Goal: Information Seeking & Learning: Find specific fact

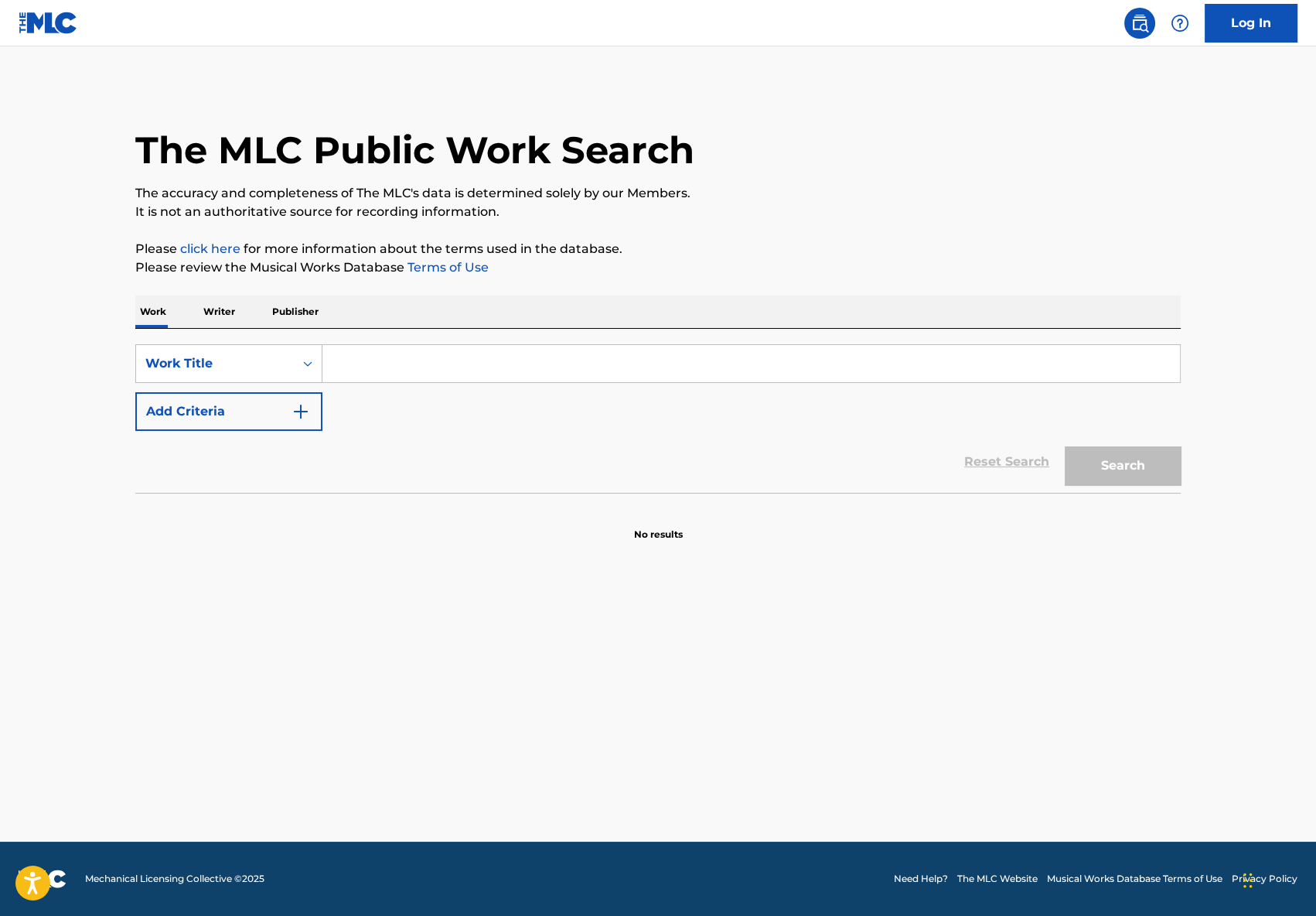
click at [369, 377] on input "Search Form" at bounding box center [751, 363] width 858 height 37
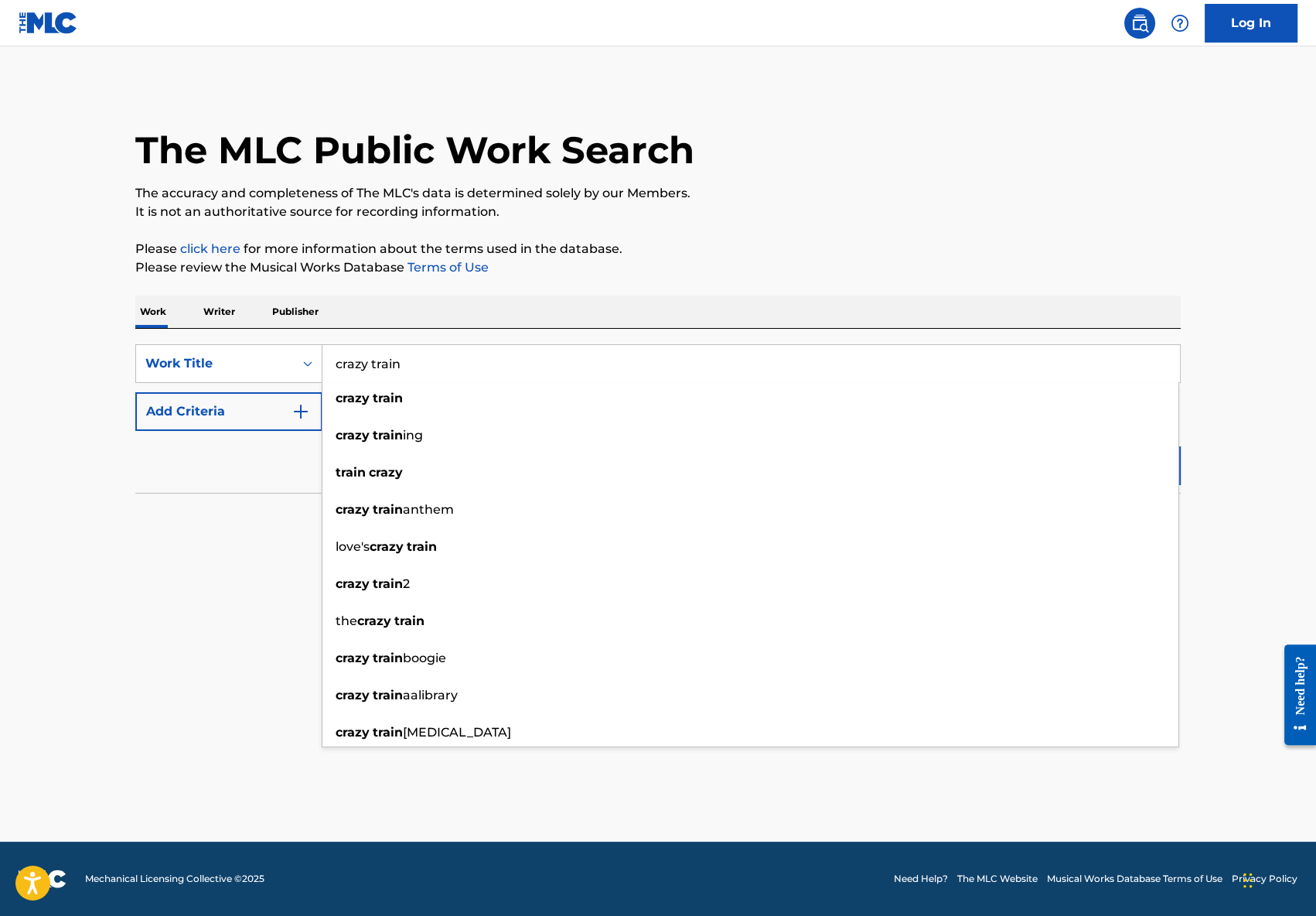
type input "crazy train"
click at [242, 419] on button "Add Criteria" at bounding box center [229, 412] width 187 height 38
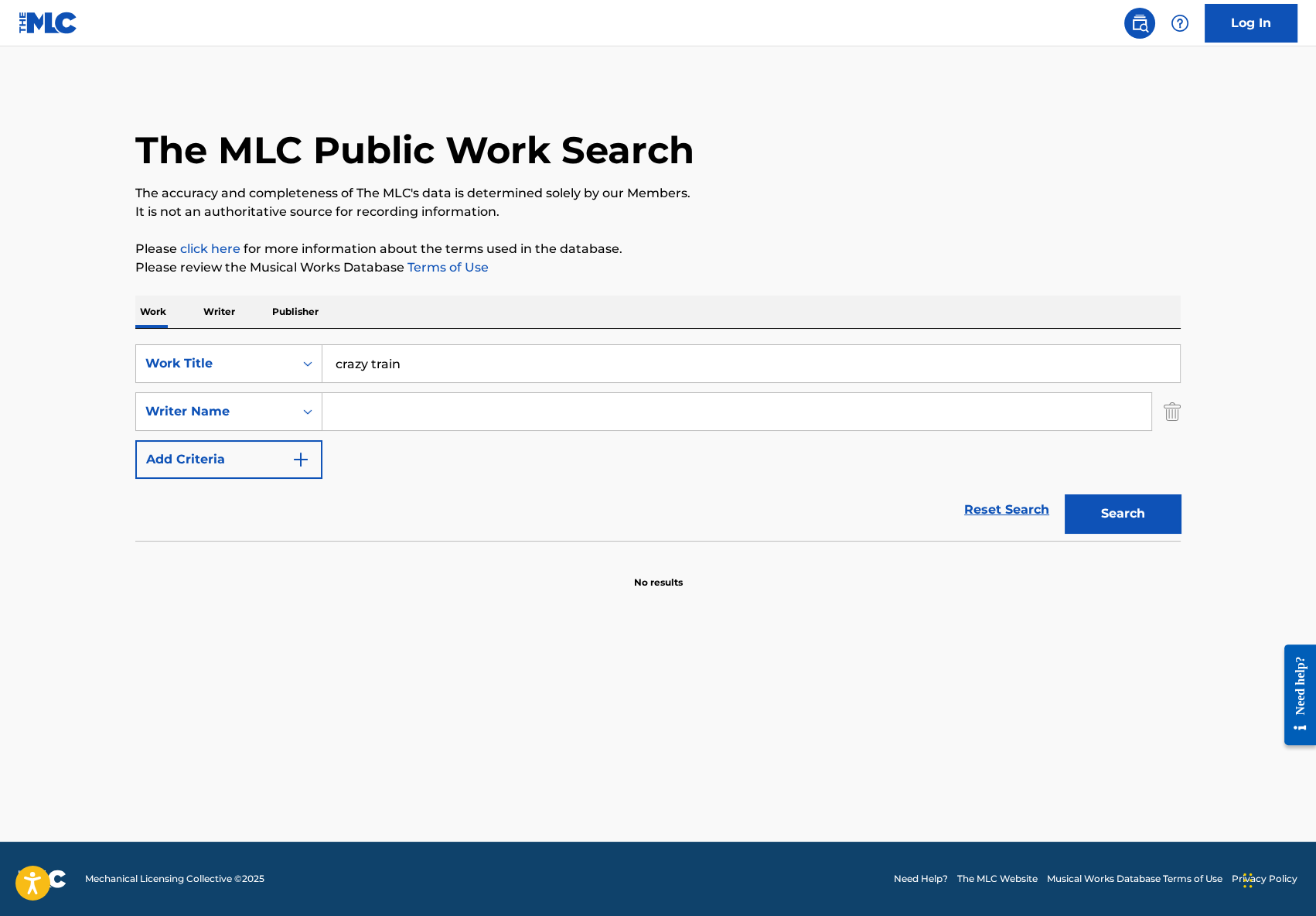
click at [401, 399] on input "Search Form" at bounding box center [737, 412] width 829 height 37
type input "[PERSON_NAME]"
click at [1065, 494] on button "Search" at bounding box center [1123, 514] width 116 height 38
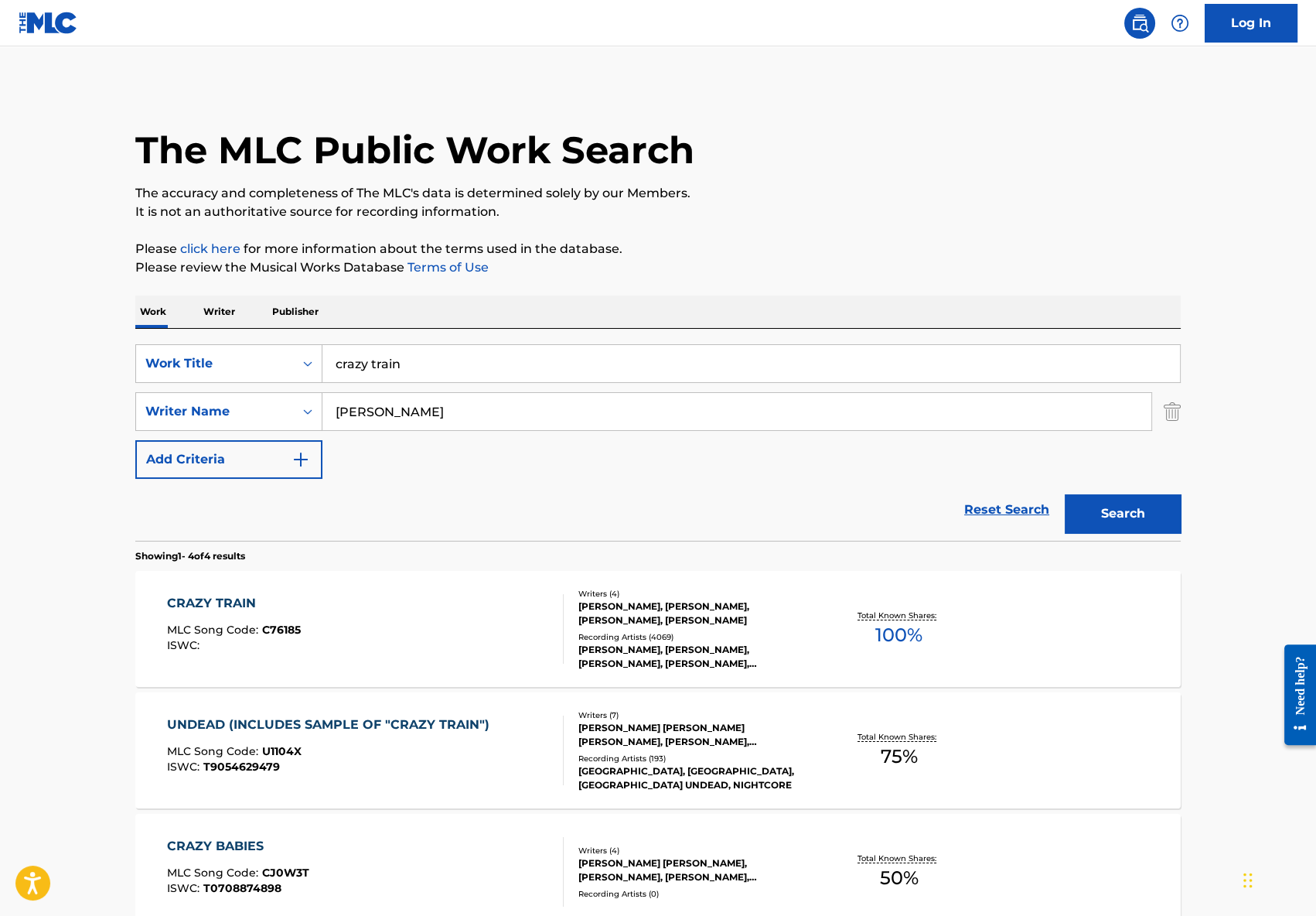
click at [617, 615] on div "[PERSON_NAME], [PERSON_NAME], [PERSON_NAME], [PERSON_NAME]" at bounding box center [695, 612] width 233 height 28
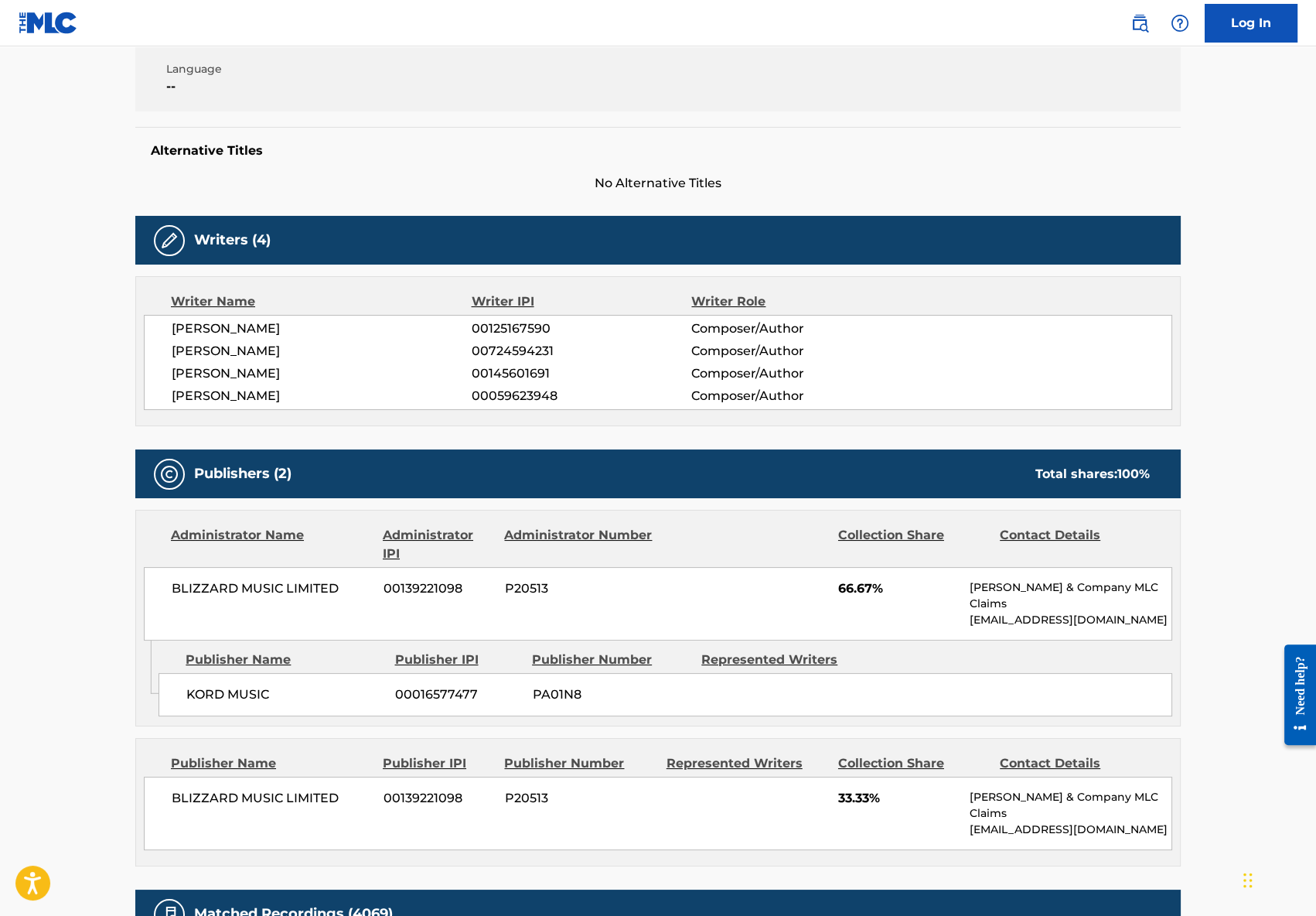
scroll to position [330, 0]
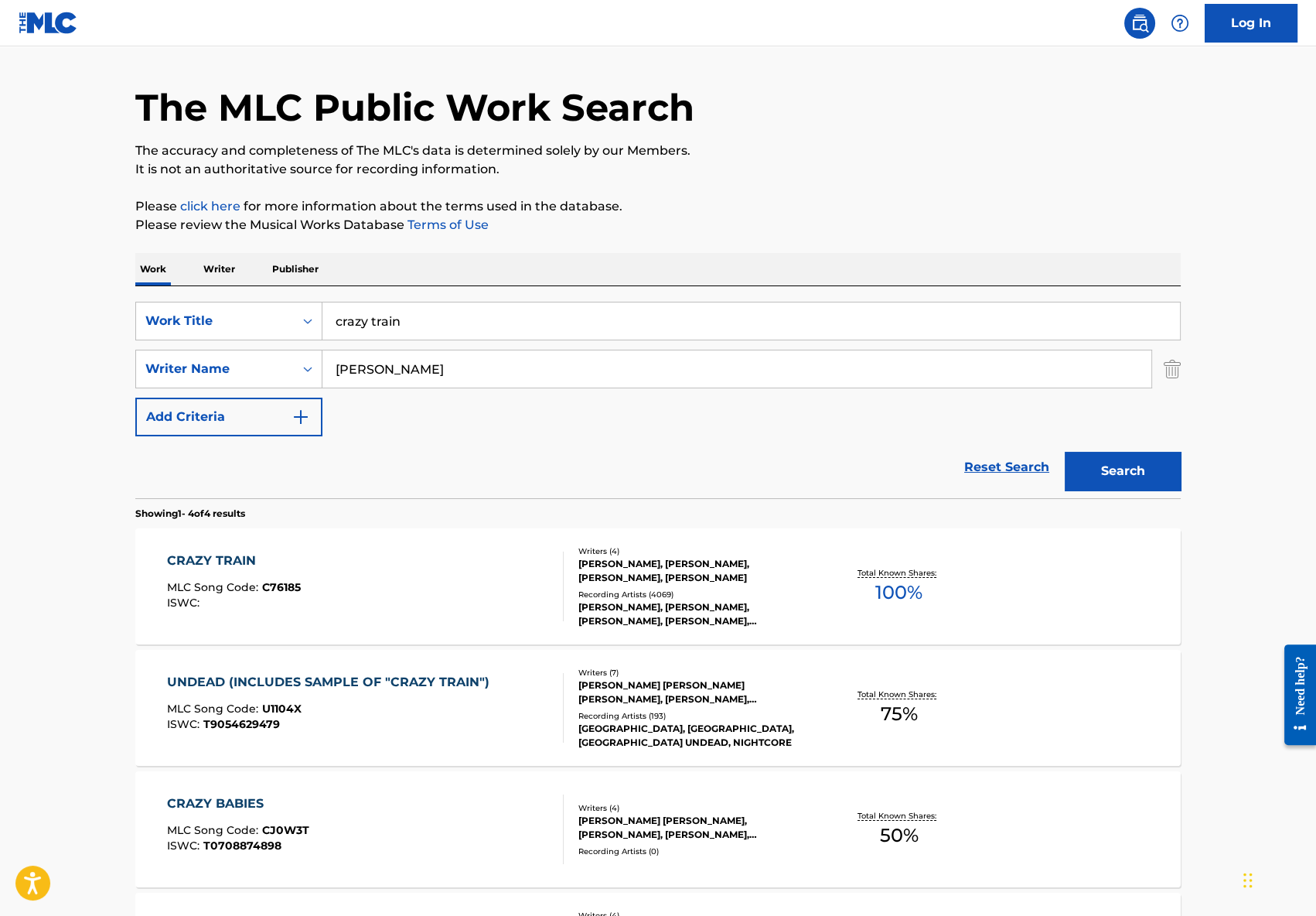
scroll to position [46, 0]
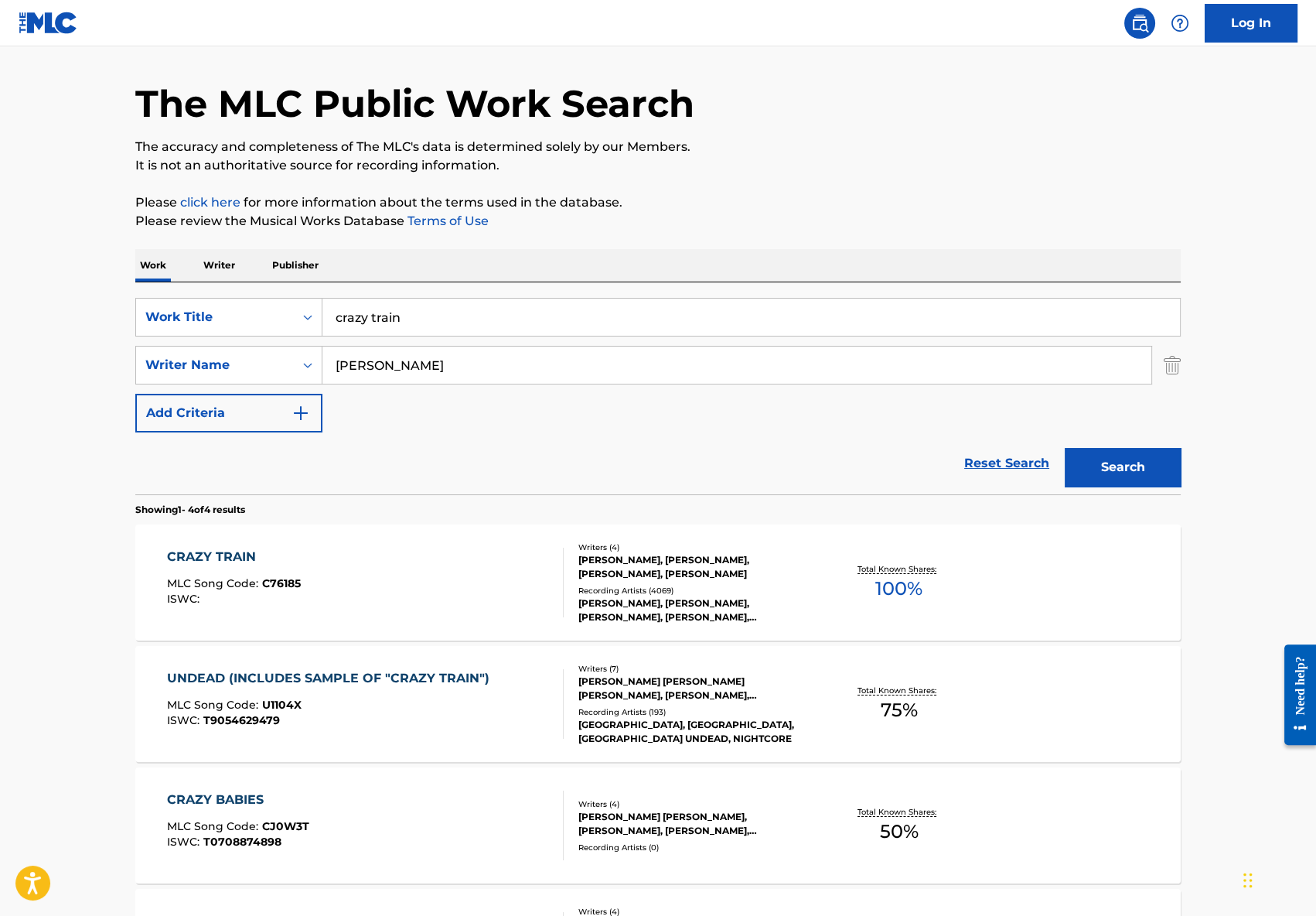
click at [695, 687] on div "[PERSON_NAME] [PERSON_NAME] [PERSON_NAME], [PERSON_NAME], [PERSON_NAME], [PERSO…" at bounding box center [695, 688] width 233 height 28
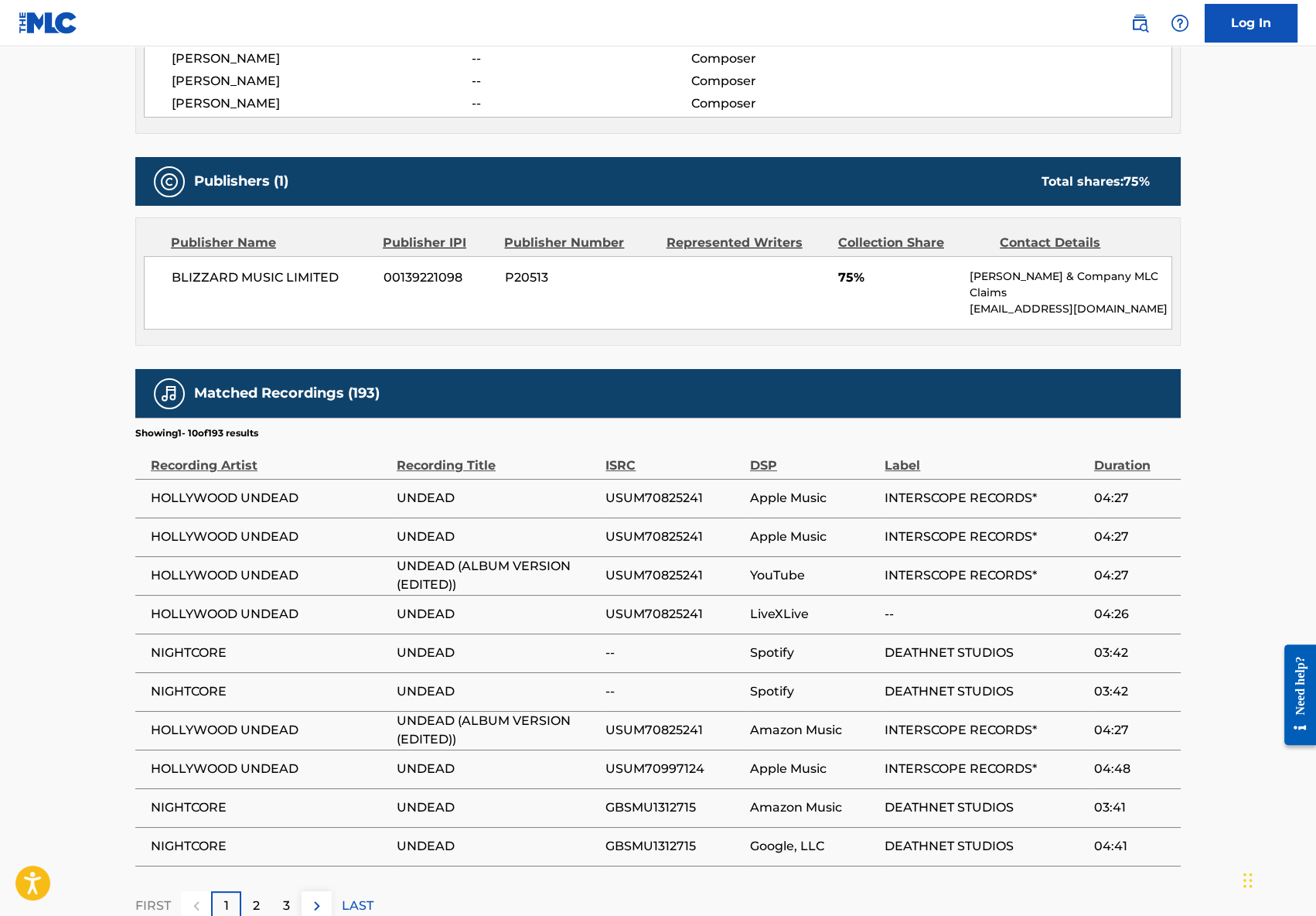
scroll to position [807, 0]
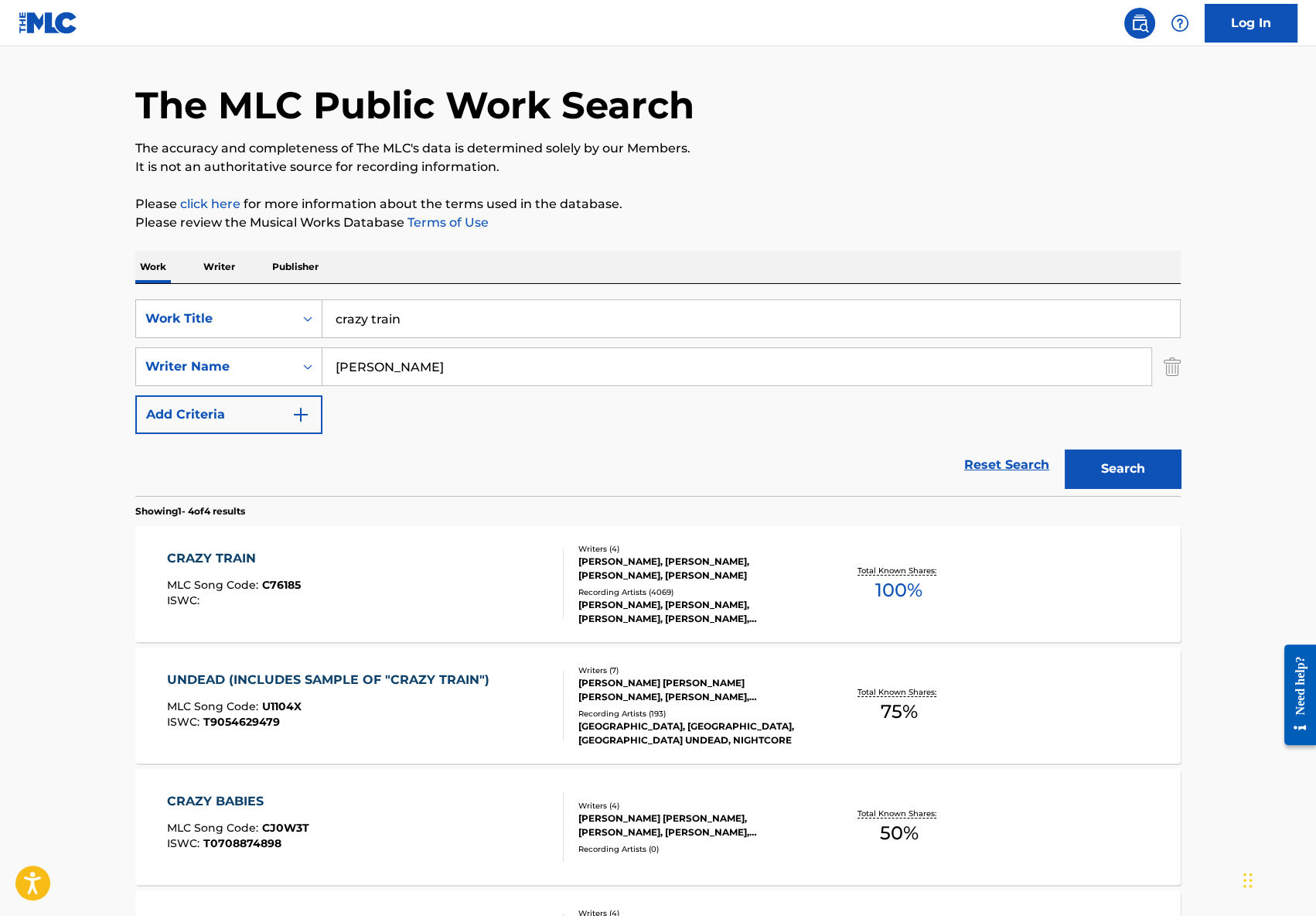
scroll to position [43, 0]
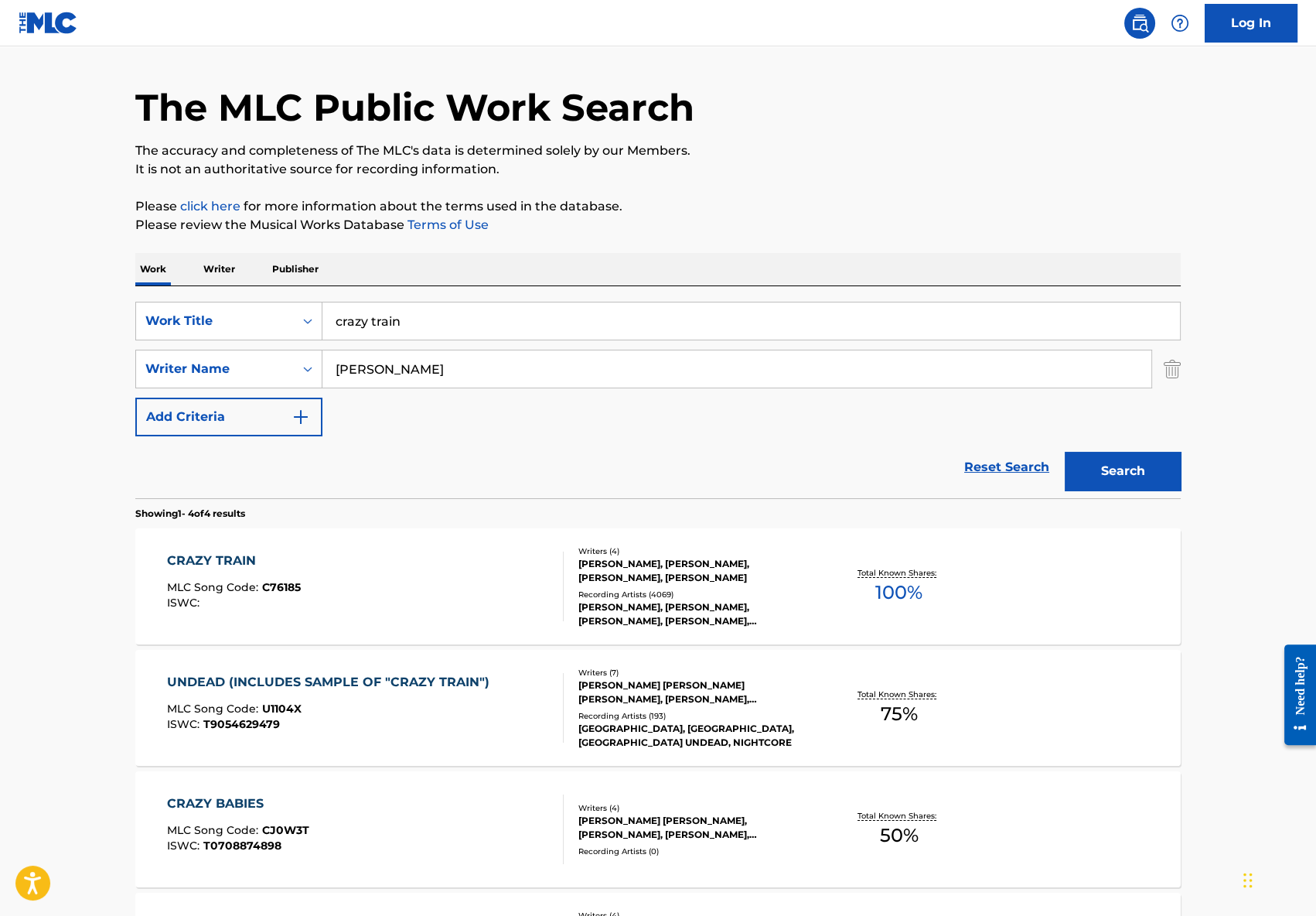
click at [681, 814] on div "[PERSON_NAME] [PERSON_NAME], [PERSON_NAME], [PERSON_NAME], [PERSON_NAME]" at bounding box center [695, 827] width 233 height 28
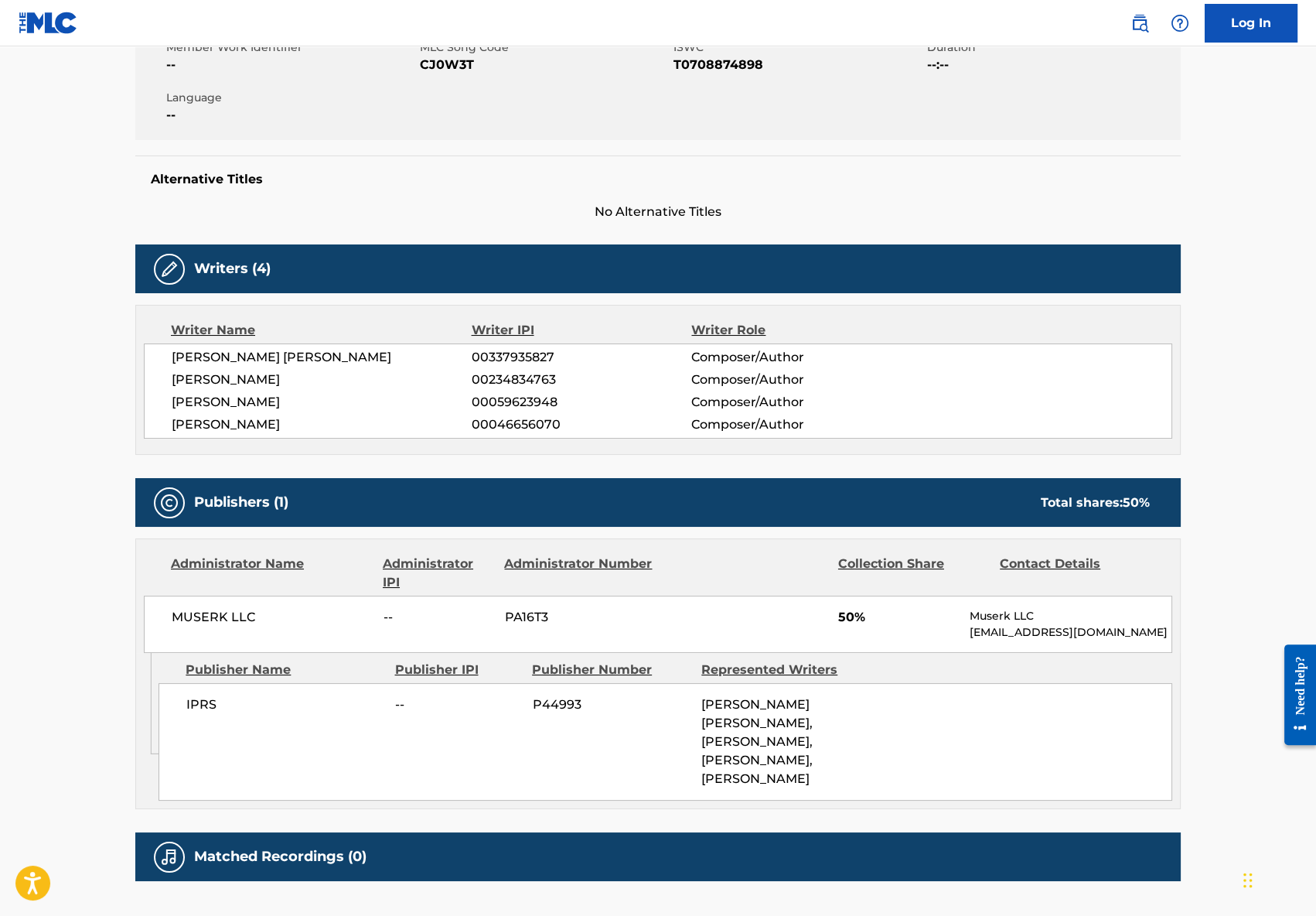
scroll to position [408, 0]
